Goal: Task Accomplishment & Management: Manage account settings

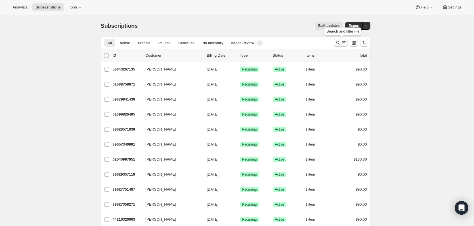
click at [339, 42] on icon "Search and filter results" at bounding box center [338, 43] width 6 height 6
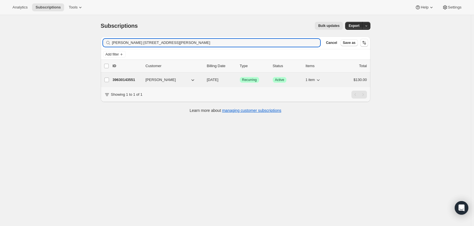
type input "[PERSON_NAME] [STREET_ADDRESS][PERSON_NAME]"
click at [131, 78] on p "39630143551" at bounding box center [127, 80] width 28 height 6
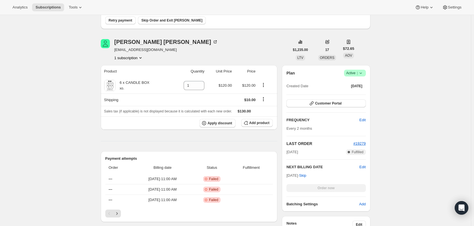
scroll to position [57, 0]
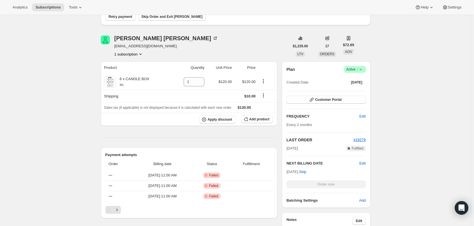
click at [398, 123] on div "Subscription #39630143551. This page is ready Subscription #39630143551 Success…" at bounding box center [235, 213] width 470 height 511
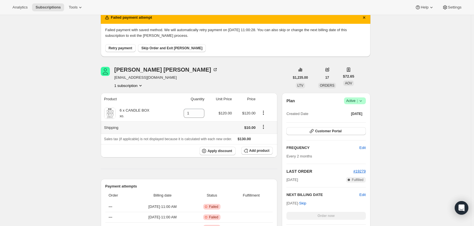
scroll to position [0, 0]
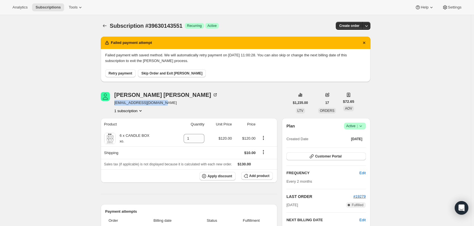
drag, startPoint x: 160, startPoint y: 102, endPoint x: 116, endPoint y: 102, distance: 43.7
click at [116, 102] on span "[EMAIL_ADDRESS][DOMAIN_NAME]" at bounding box center [166, 103] width 104 height 6
copy span "[EMAIL_ADDRESS][DOMAIN_NAME]"
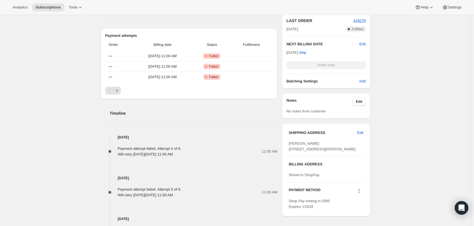
scroll to position [199, 0]
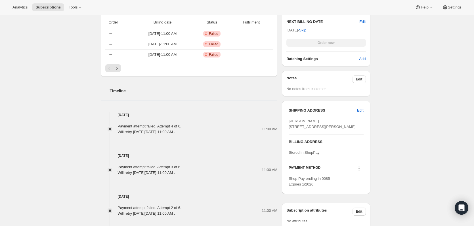
drag, startPoint x: 290, startPoint y: 120, endPoint x: 330, endPoint y: 142, distance: 45.3
click at [330, 130] on div "[PERSON_NAME] [STREET_ADDRESS][PERSON_NAME]" at bounding box center [325, 124] width 75 height 11
copy span "[PERSON_NAME] [STREET_ADDRESS][PERSON_NAME]"
